Goal: Transaction & Acquisition: Purchase product/service

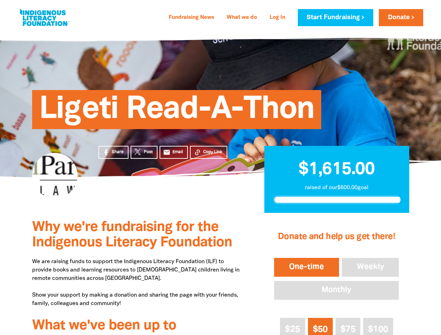
click at [220, 168] on div "Ligeti Read-A-Thon" at bounding box center [220, 104] width 419 height 146
click at [208, 152] on span "Copy Link" at bounding box center [212, 152] width 19 height 6
click at [306, 267] on button "One-time" at bounding box center [307, 268] width 68 height 22
click at [370, 267] on button "Weekly" at bounding box center [370, 268] width 60 height 22
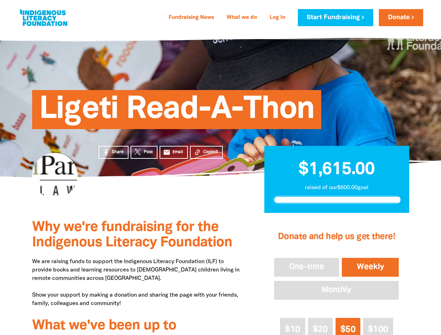
click at [336, 290] on button "Monthly" at bounding box center [336, 291] width 127 height 22
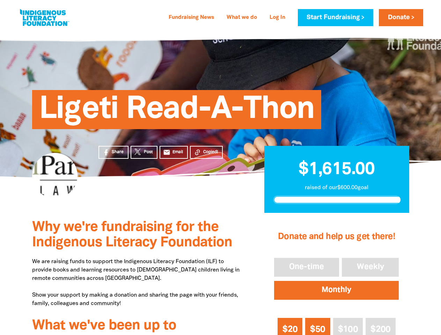
click at [292, 326] on span "$20" at bounding box center [289, 330] width 15 height 8
click at [320, 326] on span "$50" at bounding box center [317, 330] width 15 height 8
click at [348, 326] on span "$100" at bounding box center [348, 330] width 20 height 8
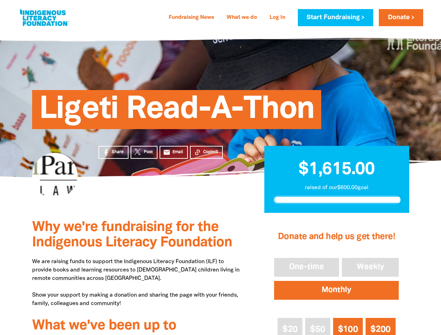
click at [378, 326] on div "Donate and help us get there! One-time Weekly Monthly $20 $50 $100 $200 Other A…" at bounding box center [336, 315] width 145 height 202
